Goal: Transaction & Acquisition: Purchase product/service

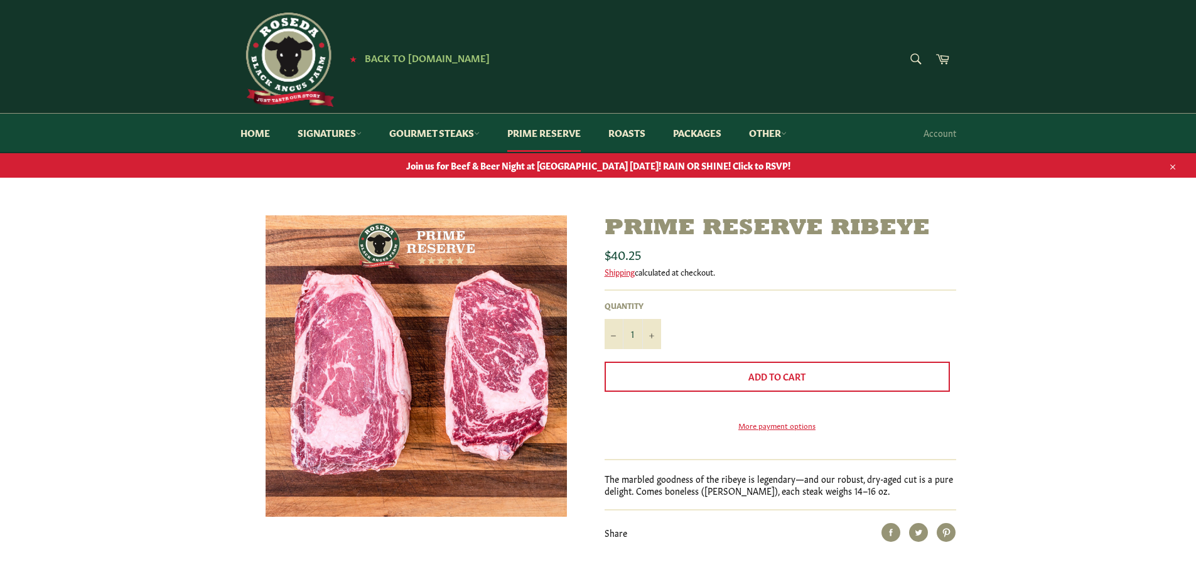
click at [570, 165] on span "Join us for Beef & Beer Night at [GEOGRAPHIC_DATA] [DATE]! RAIN OR SHINE! Click…" at bounding box center [598, 165] width 1196 height 12
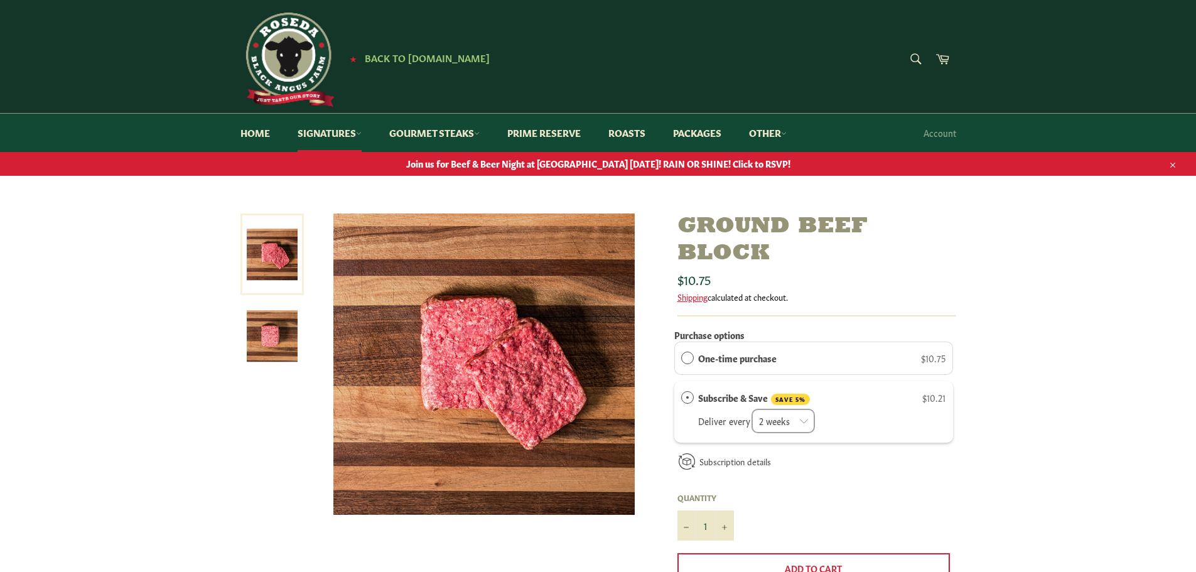
click at [295, 58] on img at bounding box center [288, 60] width 94 height 94
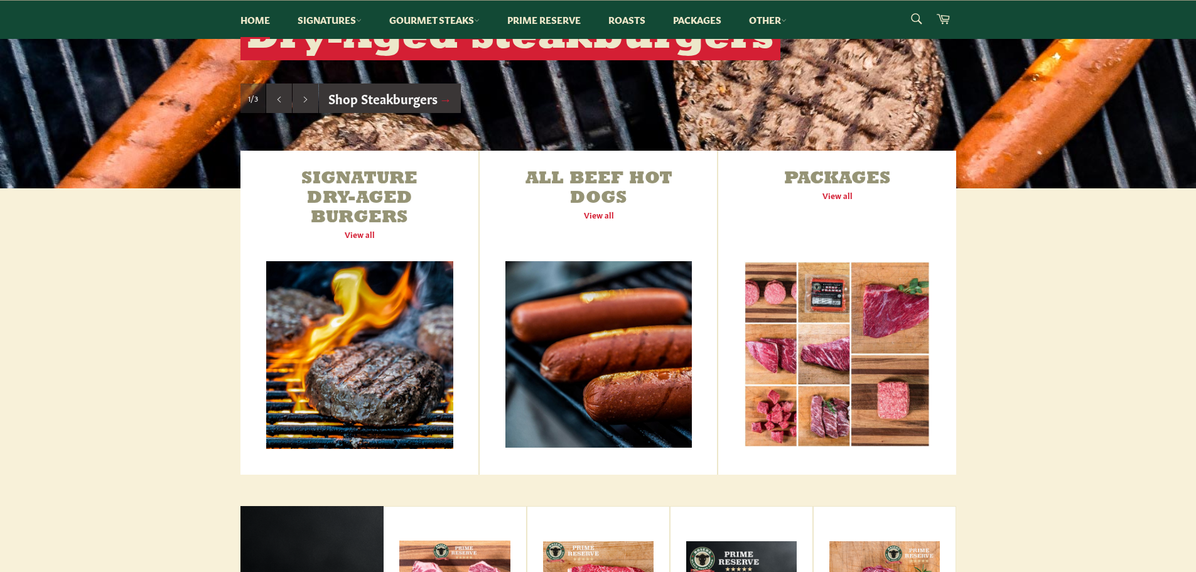
scroll to position [367, 0]
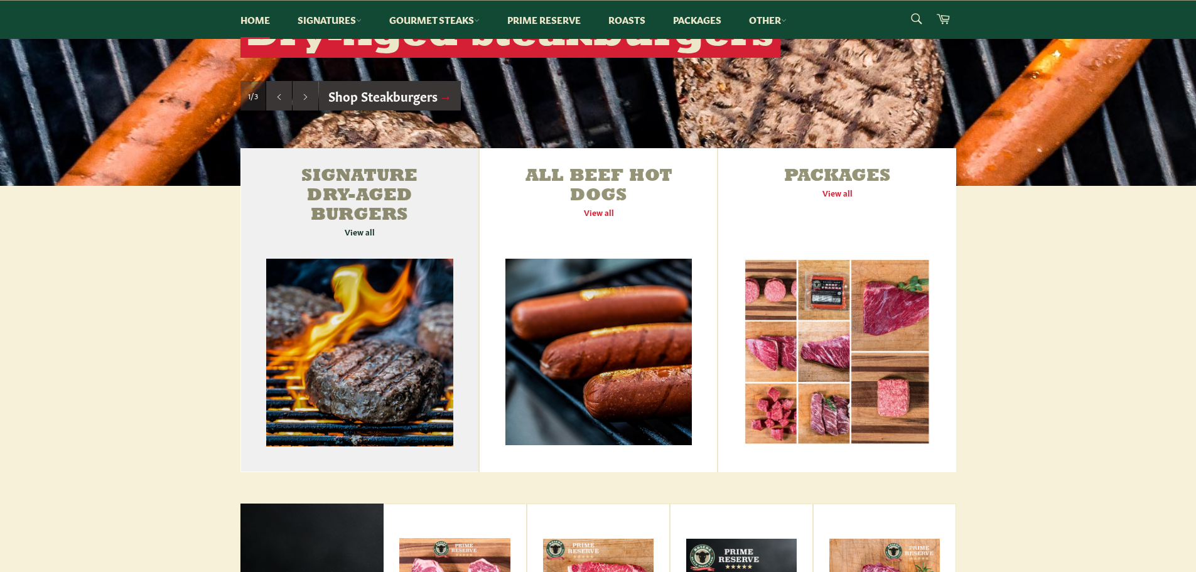
click at [362, 235] on link "Signature Dry-Aged Burgers View all" at bounding box center [360, 310] width 239 height 324
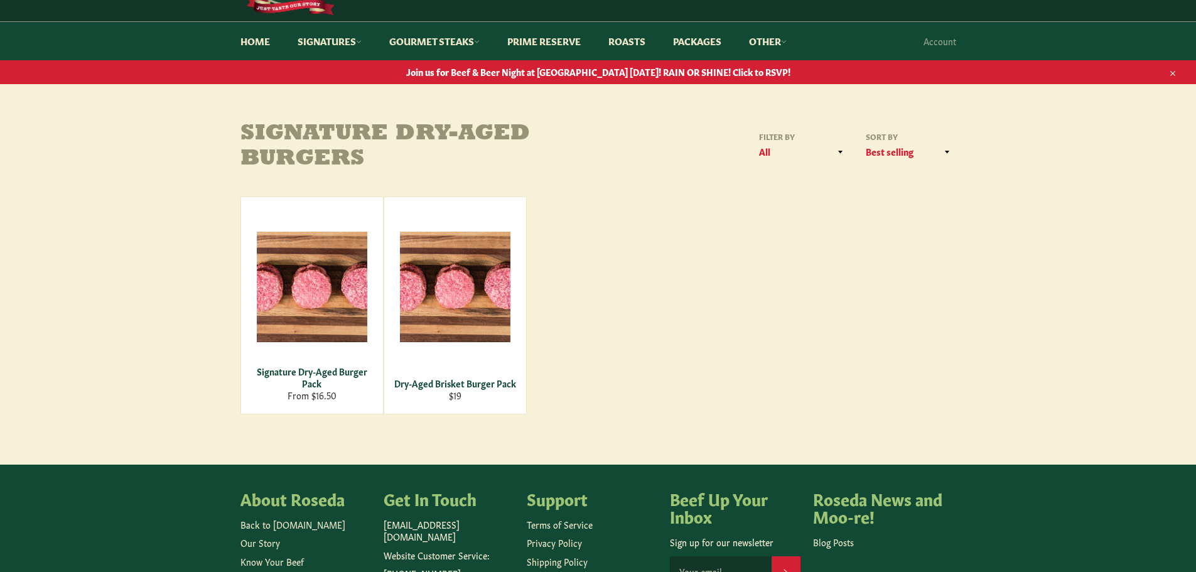
scroll to position [94, 0]
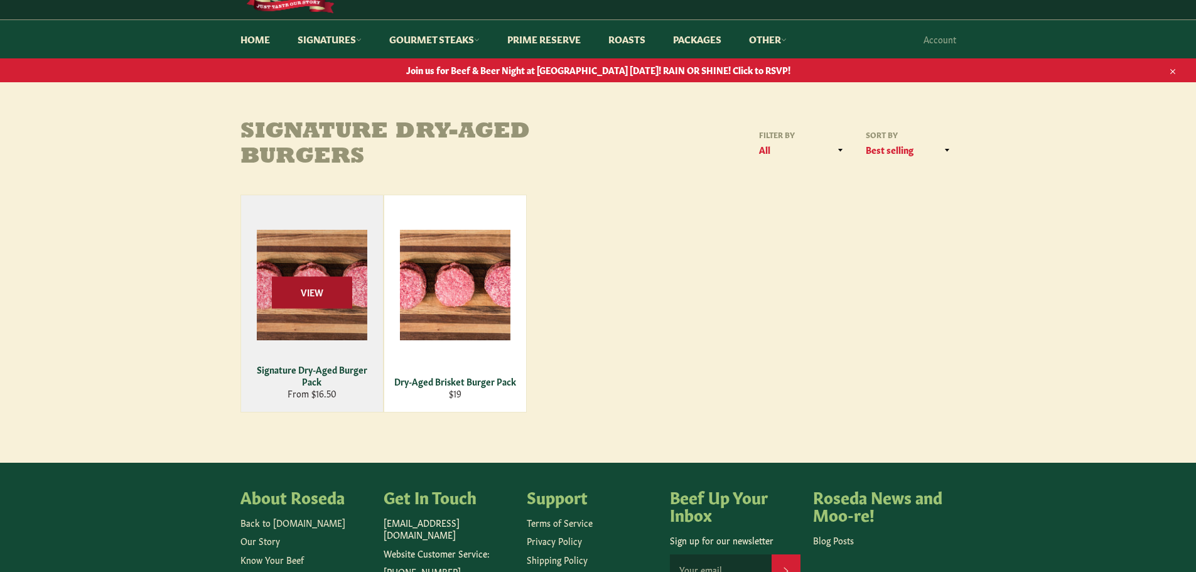
click at [314, 300] on span "View" at bounding box center [312, 292] width 80 height 32
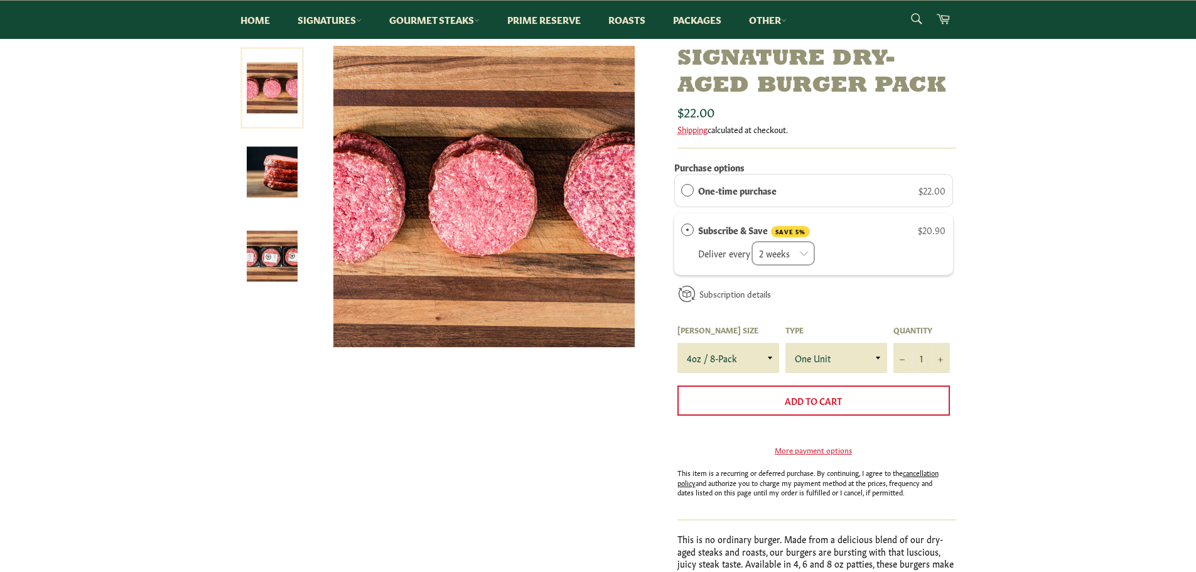
scroll to position [169, 0]
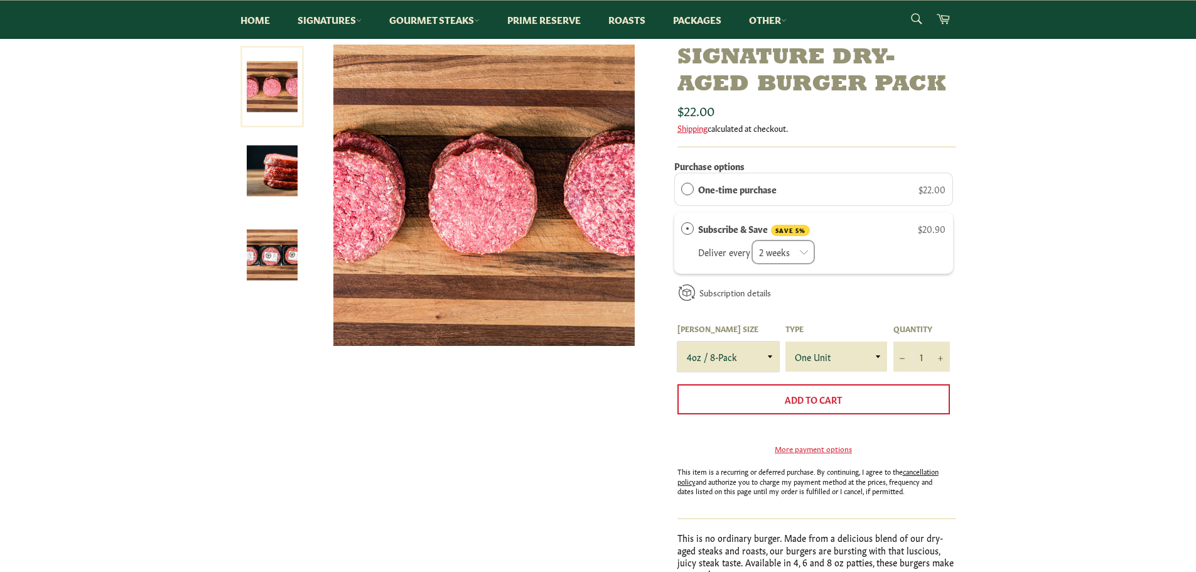
click at [765, 357] on select "4oz / 8-Pack 6oz / 4-Pack 8oz / 4-Pack" at bounding box center [729, 357] width 102 height 30
select select "6oz / 4-Pack"
click at [678, 342] on select "4oz / 8-Pack 6oz / 4-Pack 8oz / 4-Pack" at bounding box center [729, 357] width 102 height 30
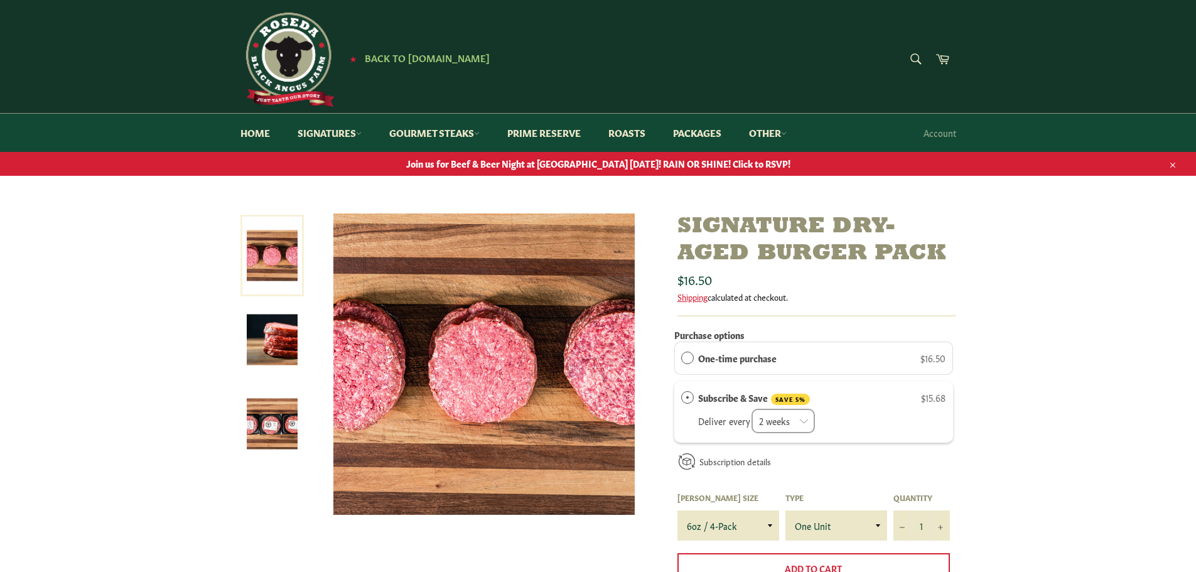
click at [268, 324] on img at bounding box center [272, 340] width 51 height 51
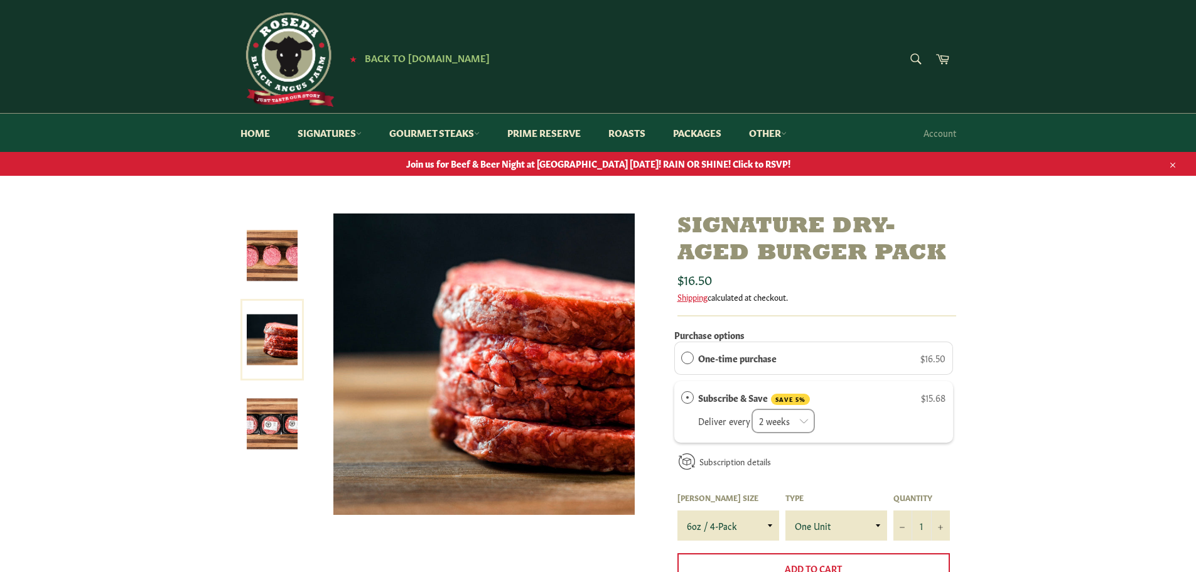
click at [269, 414] on img at bounding box center [272, 424] width 51 height 51
